Goal: Task Accomplishment & Management: Complete application form

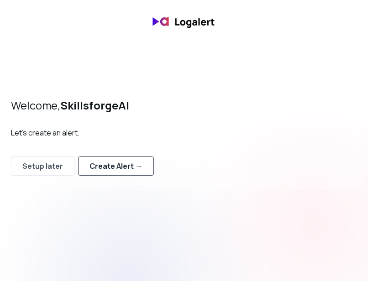
click at [127, 171] on button "Create Alert →" at bounding box center [116, 165] width 76 height 19
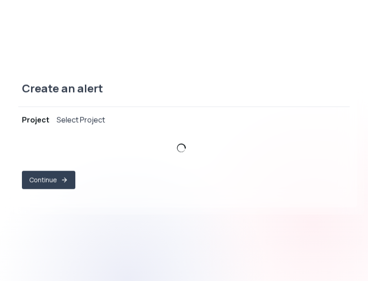
select select "prj_HZs9xYQ4zltWJBNEszjAq2uX1sM5"
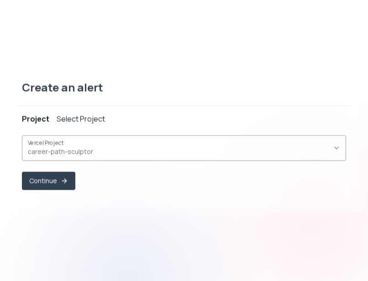
click at [338, 144] on button "Vercel Project career-path-sculptor ," at bounding box center [184, 148] width 324 height 26
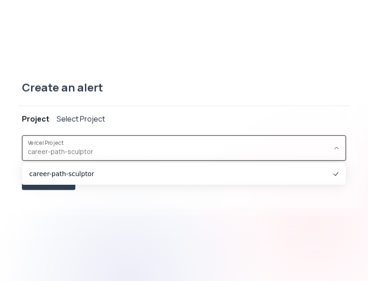
click at [336, 145] on icon "button" at bounding box center [335, 148] width 7 height 7
click at [330, 101] on div "Create an alert" at bounding box center [183, 93] width 331 height 26
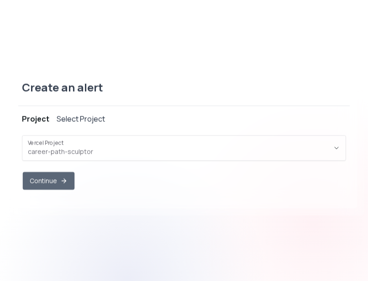
click at [53, 180] on button "Continue" at bounding box center [49, 181] width 52 height 18
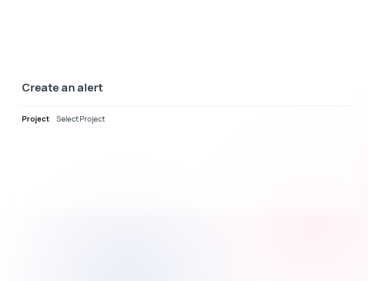
select select "message"
select select "CONTAINS"
select select "OR"
select select "message"
select select "CONTAINS"
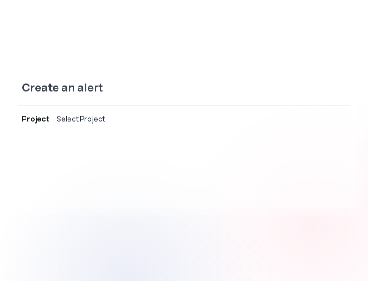
select select "AND"
select select "source"
select select "NOT_EQUALS"
select select "build"
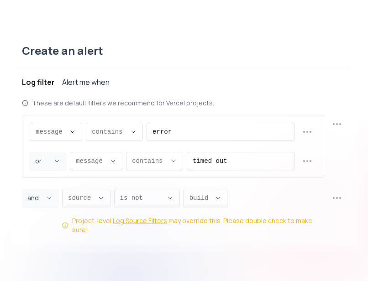
scroll to position [9, 0]
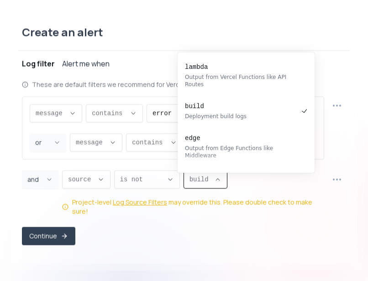
click at [214, 183] on icon "Descriptive Select" at bounding box center [217, 179] width 7 height 7
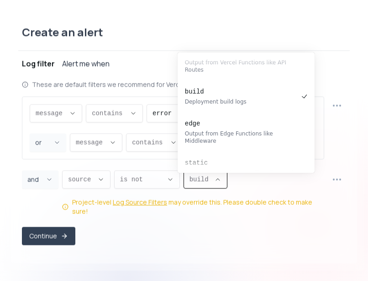
scroll to position [0, 0]
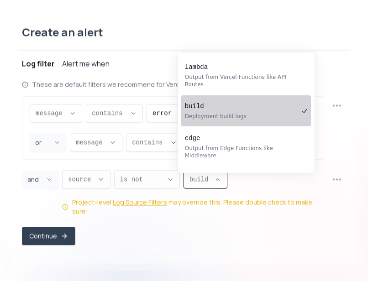
click at [239, 113] on div "Deployment build logs" at bounding box center [241, 116] width 113 height 7
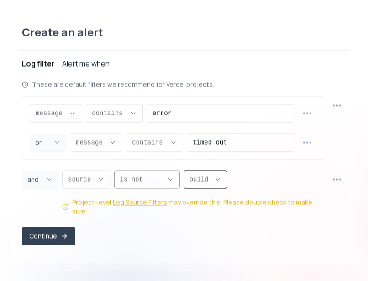
click at [152, 183] on span "is not ," at bounding box center [141, 179] width 43 height 9
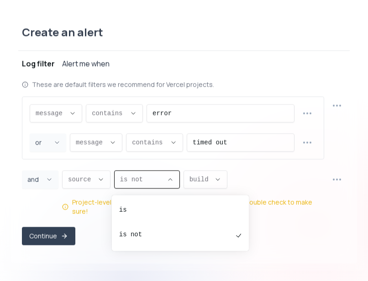
click at [293, 182] on div "source source message proxy.statusCode proxy.path proxy.host proxy.method sourc…" at bounding box center [193, 194] width 262 height 46
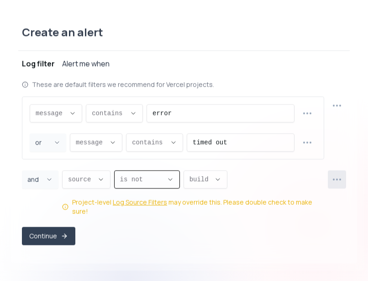
click at [339, 182] on icon "button" at bounding box center [336, 179] width 11 height 11
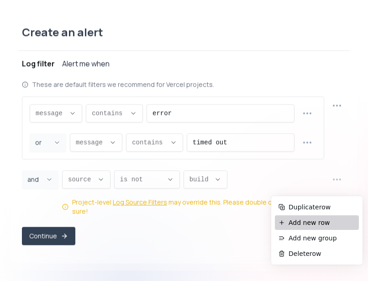
click at [307, 220] on span "Add new row" at bounding box center [321, 222] width 67 height 9
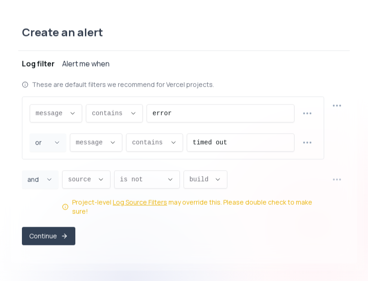
select select "AND"
select select "message"
select select "CONTAINS"
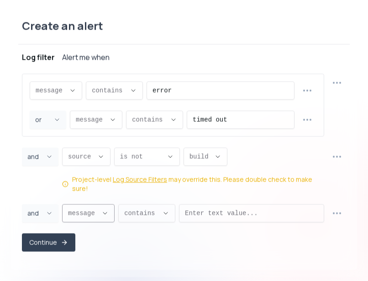
click at [105, 210] on icon "Descriptive Select" at bounding box center [104, 213] width 7 height 7
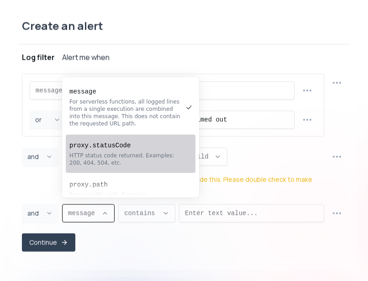
click at [132, 243] on div "Continue" at bounding box center [184, 243] width 324 height 18
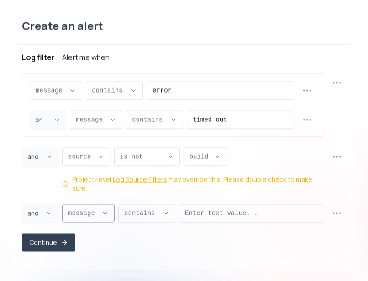
click at [102, 211] on icon "Descriptive Select" at bounding box center [104, 213] width 7 height 7
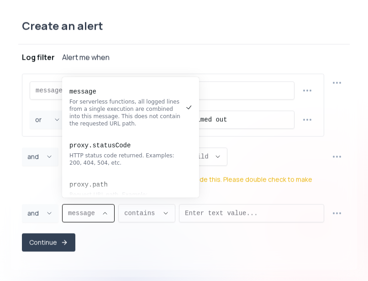
click at [103, 226] on div "message message message proxy.statusCode proxy.path proxy.host proxy.method sou…" at bounding box center [184, 163] width 324 height 178
click at [107, 209] on button "message ," at bounding box center [88, 213] width 52 height 18
click at [133, 240] on div "Continue" at bounding box center [184, 243] width 324 height 18
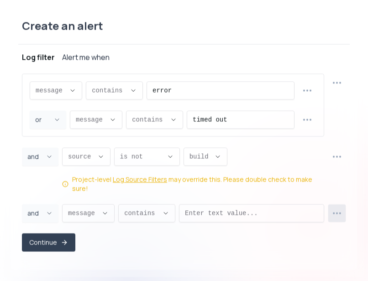
click at [336, 211] on icon "button" at bounding box center [336, 213] width 10 height 10
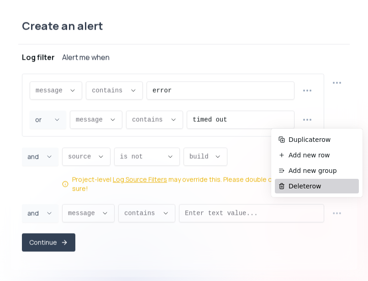
click at [307, 189] on span "Delete row" at bounding box center [321, 186] width 67 height 9
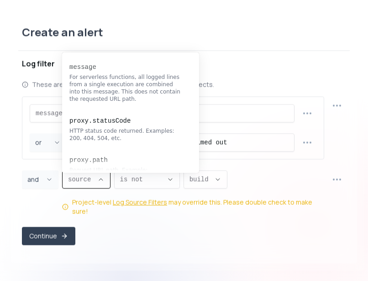
click at [96, 179] on button "source ," at bounding box center [86, 180] width 48 height 18
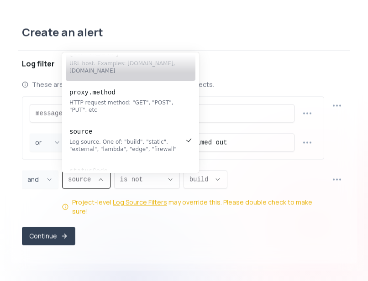
click at [225, 47] on div "Create an alert" at bounding box center [183, 38] width 331 height 26
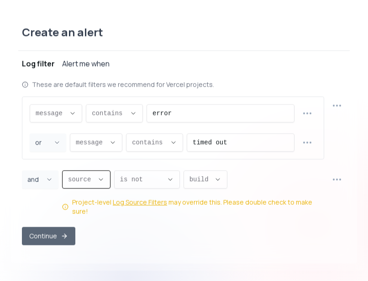
click at [55, 232] on button "Continue" at bounding box center [48, 236] width 53 height 18
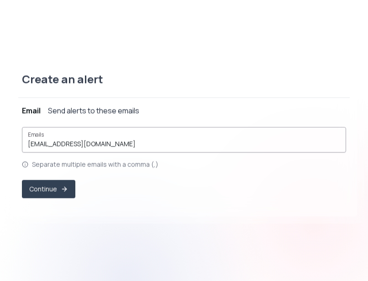
click at [133, 144] on input "[EMAIL_ADDRESS][DOMAIN_NAME]" at bounding box center [184, 144] width 312 height 9
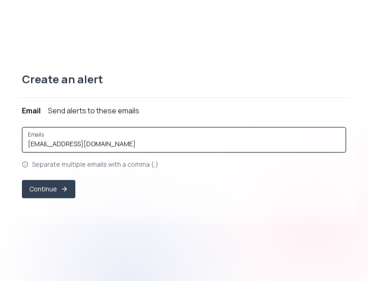
click at [133, 144] on input "[EMAIL_ADDRESS][DOMAIN_NAME]" at bounding box center [184, 144] width 312 height 9
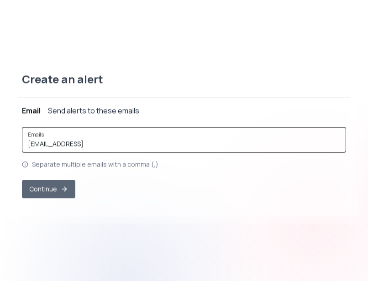
type input "[EMAIL_ADDRESS]"
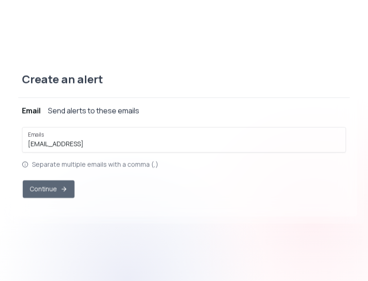
click at [65, 191] on icon "button" at bounding box center [63, 189] width 7 height 7
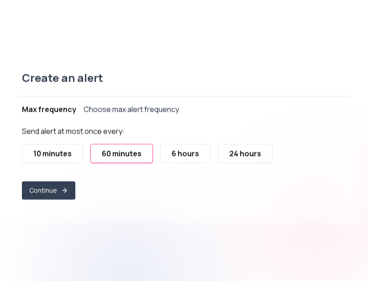
click at [50, 152] on div "10 minutes" at bounding box center [52, 153] width 38 height 11
click at [52, 150] on div "10 minutes" at bounding box center [52, 153] width 38 height 11
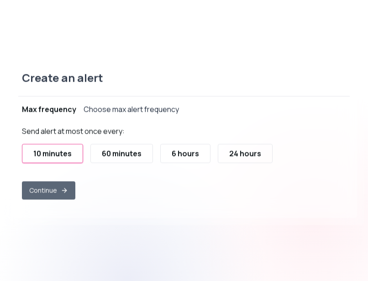
click at [55, 188] on button "Continue" at bounding box center [48, 191] width 53 height 18
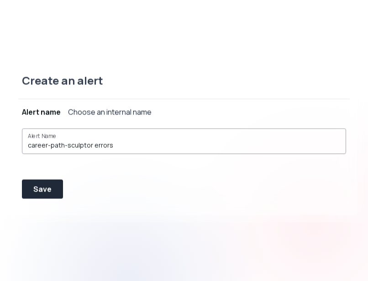
click at [121, 145] on input "career-path-sculptor errors" at bounding box center [184, 145] width 312 height 9
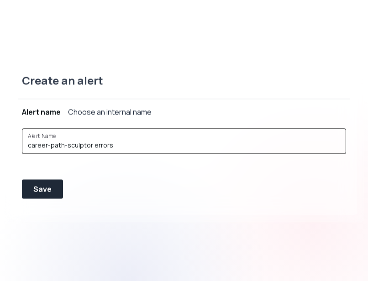
click at [121, 145] on input "career-path-sculptor errors" at bounding box center [184, 145] width 312 height 9
type input "VercelAutomatedErrorLog"
click at [38, 188] on div "Save" at bounding box center [42, 189] width 18 height 11
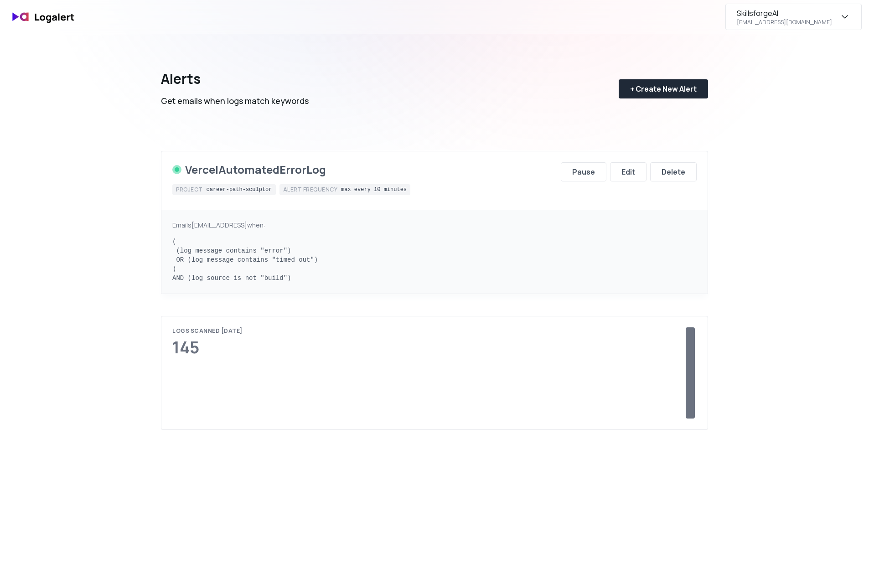
click at [848, 16] on icon "button" at bounding box center [845, 16] width 11 height 11
click at [792, 85] on div "Subscription" at bounding box center [794, 85] width 136 height 22
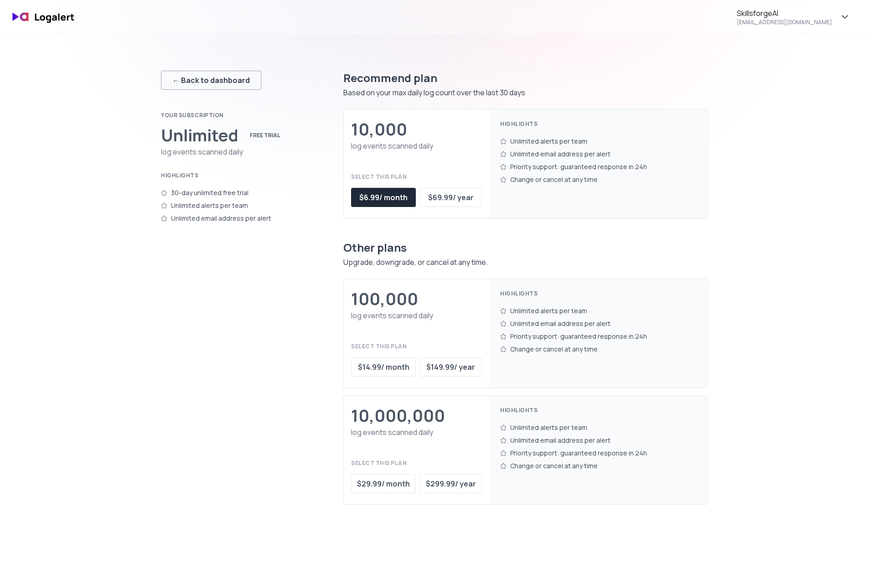
click at [201, 85] on div "← Back to dashboard" at bounding box center [211, 80] width 78 height 11
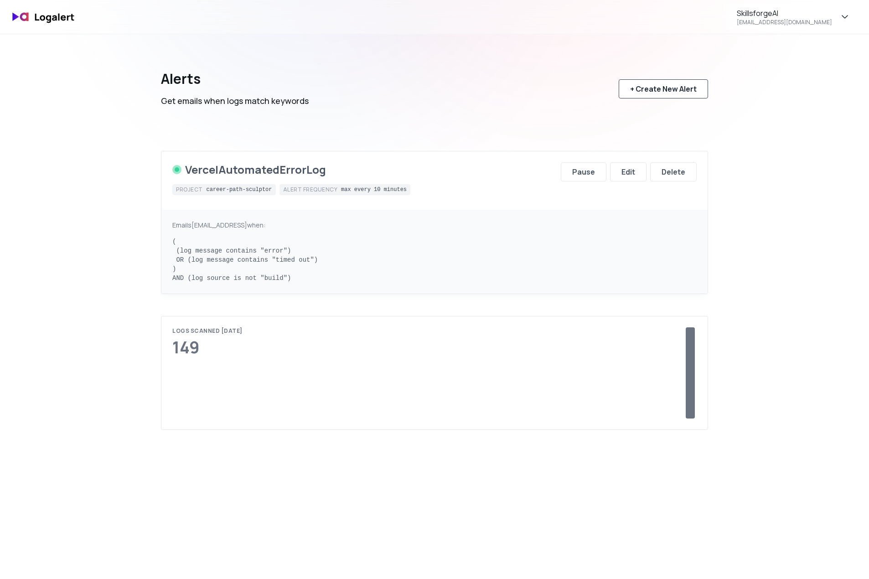
click at [672, 90] on div "+ Create New Alert" at bounding box center [663, 88] width 67 height 11
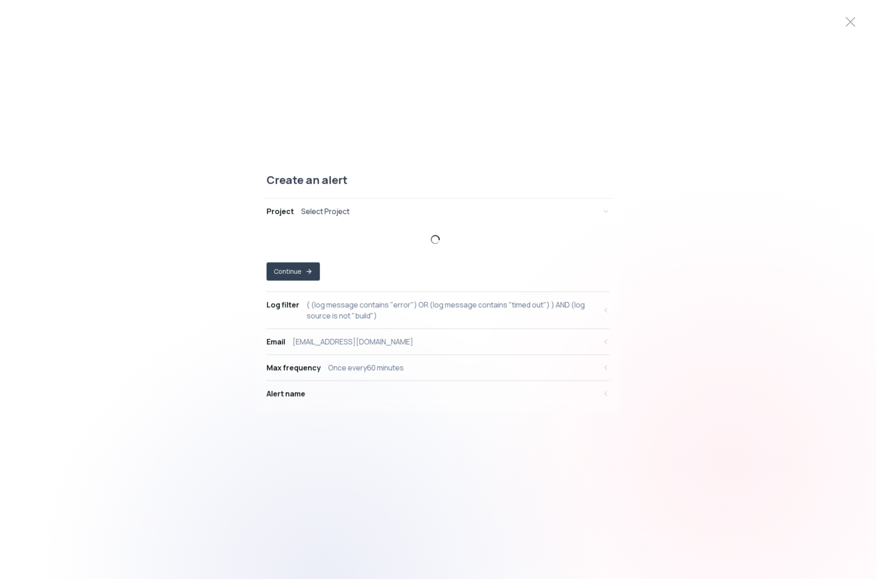
select select "prj_HZs9xYQ4zltWJBNEszjAq2uX1sM5"
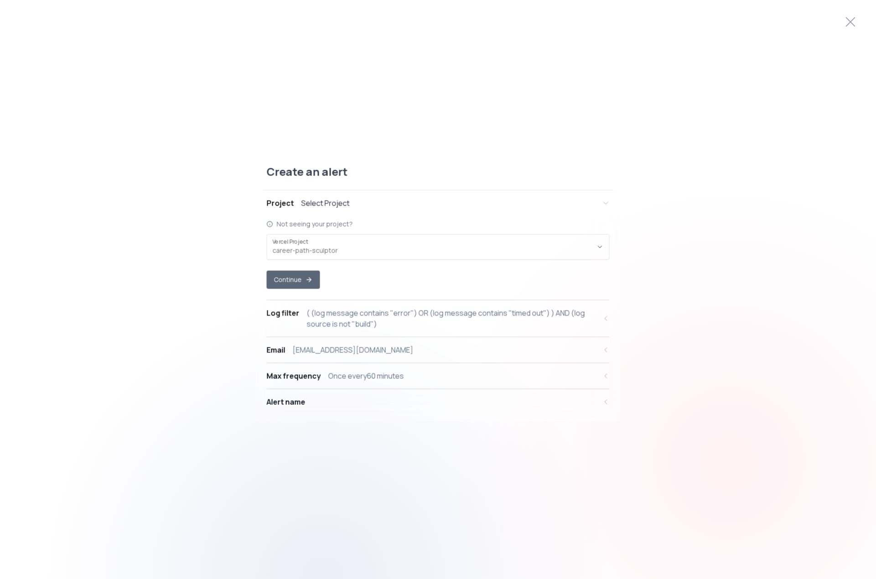
click at [310, 282] on icon "button" at bounding box center [309, 279] width 7 height 7
select select "message"
select select "CONTAINS"
select select "OR"
select select "message"
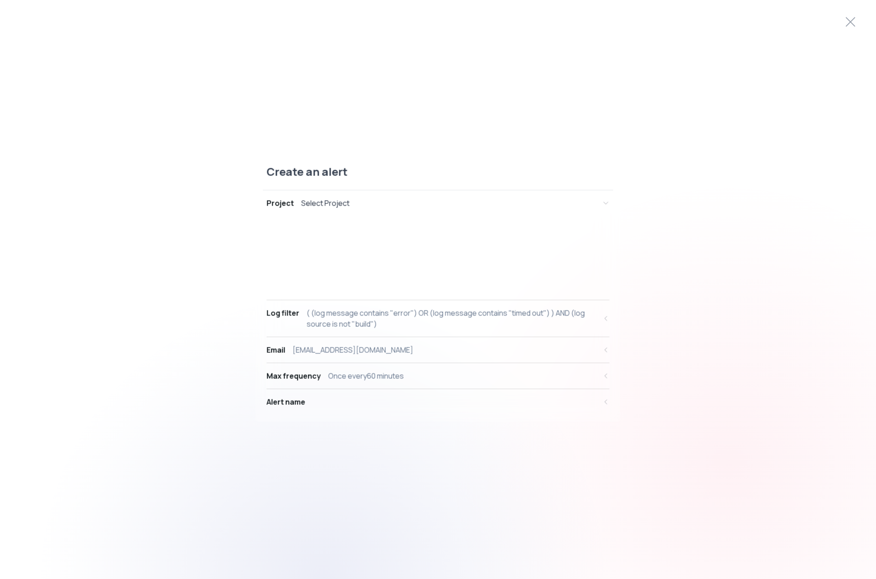
select select "CONTAINS"
select select "AND"
select select "source"
select select "NOT_EQUALS"
select select "build"
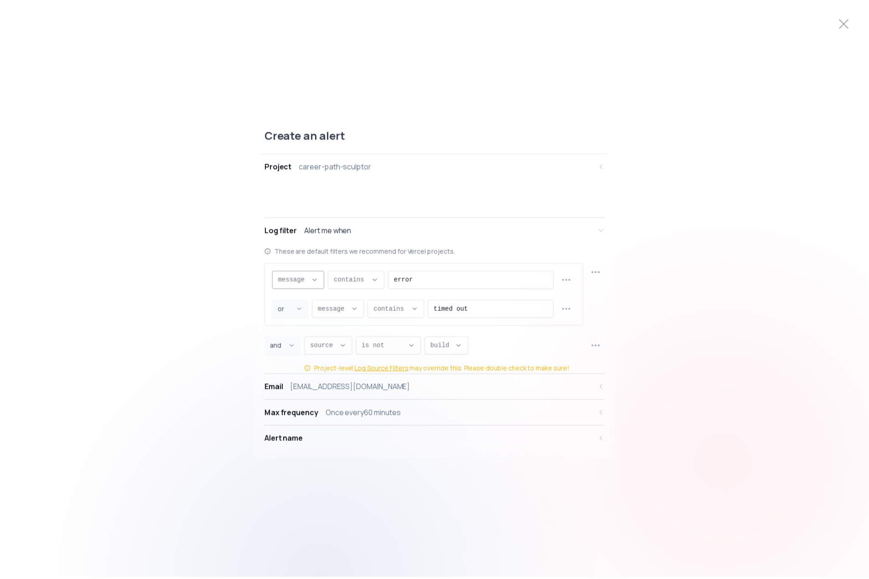
scroll to position [9, 0]
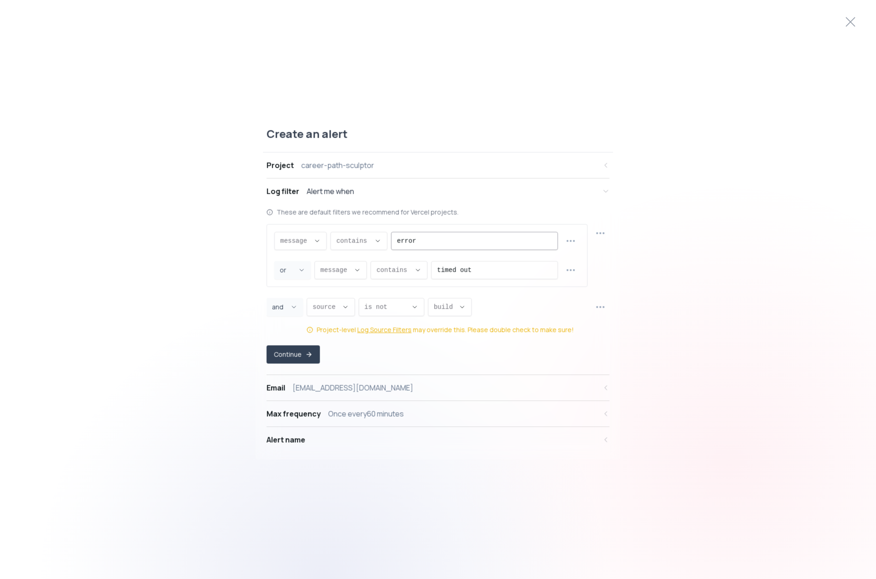
click at [452, 244] on input "error" at bounding box center [474, 241] width 155 height 17
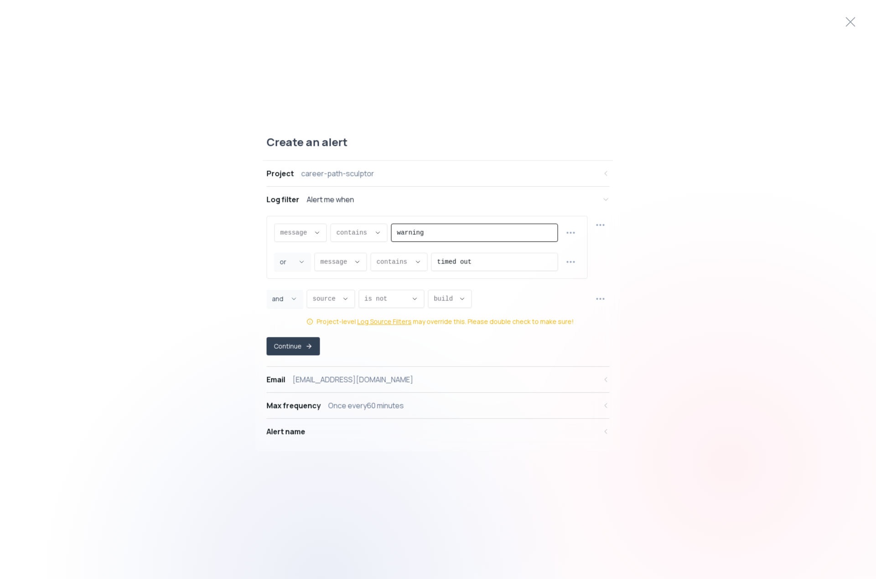
type input "warning"
click at [678, 317] on div "Create an alert Project career-path-sculptor Log filter Alert me when message m…" at bounding box center [438, 290] width 876 height 332
click at [305, 351] on button "Continue" at bounding box center [293, 347] width 52 height 18
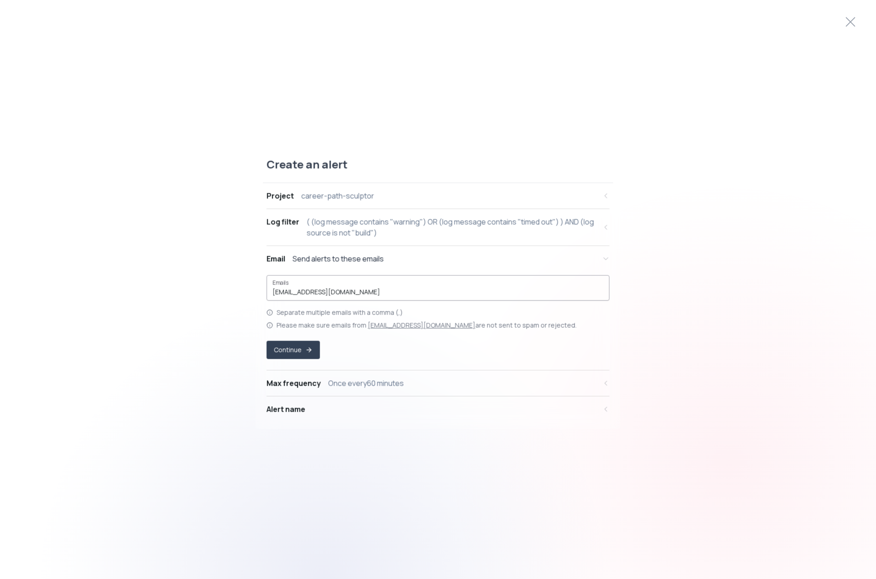
click at [337, 285] on div "[EMAIL_ADDRESS][DOMAIN_NAME]" at bounding box center [438, 288] width 331 height 17
drag, startPoint x: 342, startPoint y: 292, endPoint x: 246, endPoint y: 293, distance: 95.8
click at [246, 293] on div "Create an alert Project career-path-sculptor Log filter ( (log message contains…" at bounding box center [438, 289] width 876 height 287
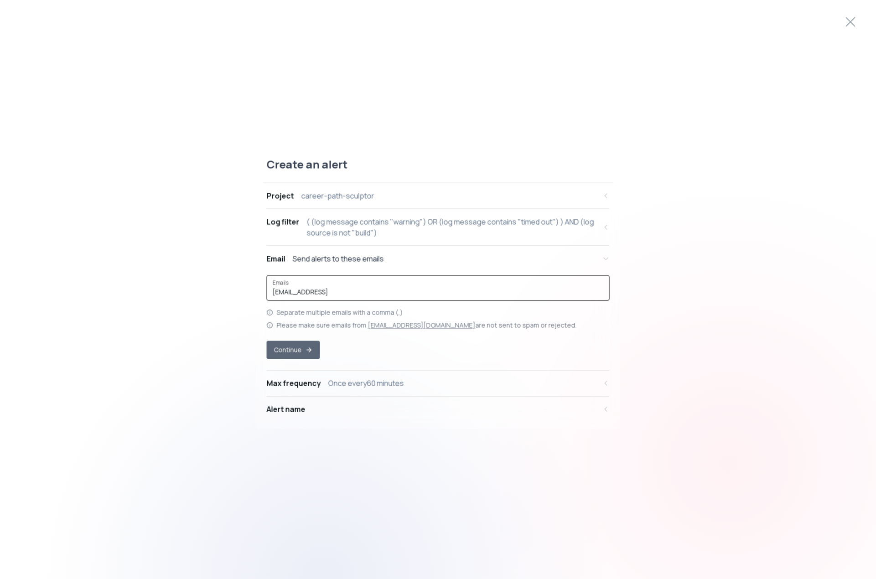
type input "[EMAIL_ADDRESS]"
click at [292, 348] on button "Continue" at bounding box center [293, 350] width 52 height 18
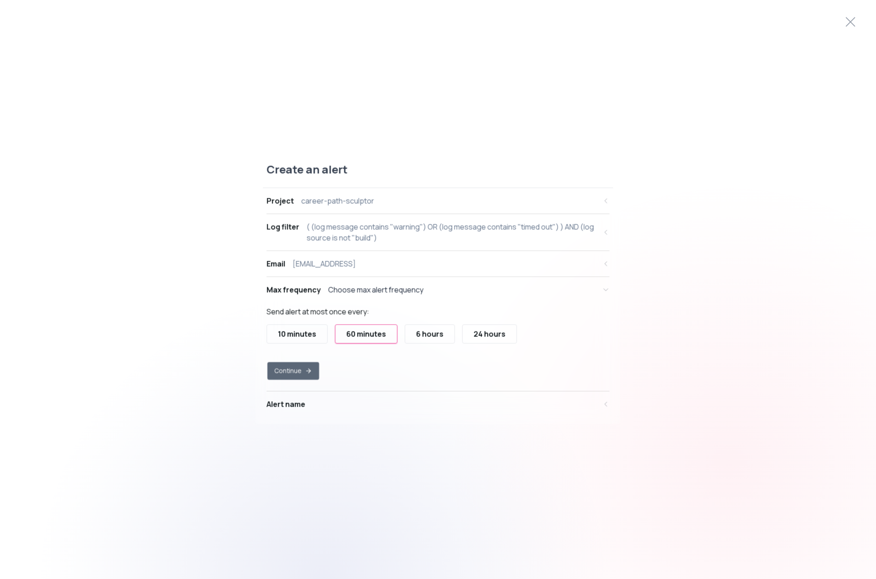
click at [312, 369] on icon "button" at bounding box center [308, 371] width 7 height 7
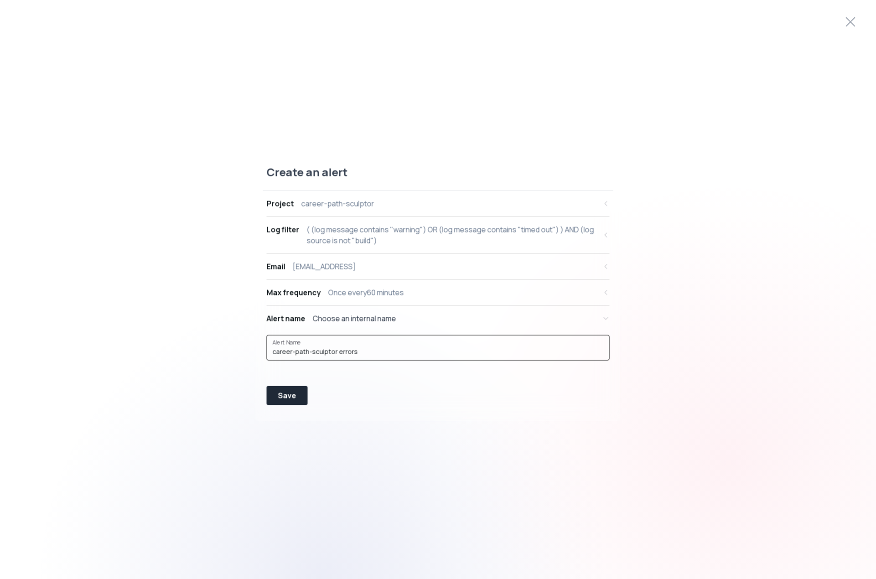
drag, startPoint x: 364, startPoint y: 356, endPoint x: 255, endPoint y: 357, distance: 109.5
click at [253, 356] on div "Create an alert Project career-path-sculptor Log filter ( (log message contains…" at bounding box center [438, 289] width 876 height 271
type input "Warning from Vercel logs"
click at [283, 392] on div "Save" at bounding box center [287, 395] width 18 height 11
